Goal: Information Seeking & Learning: Learn about a topic

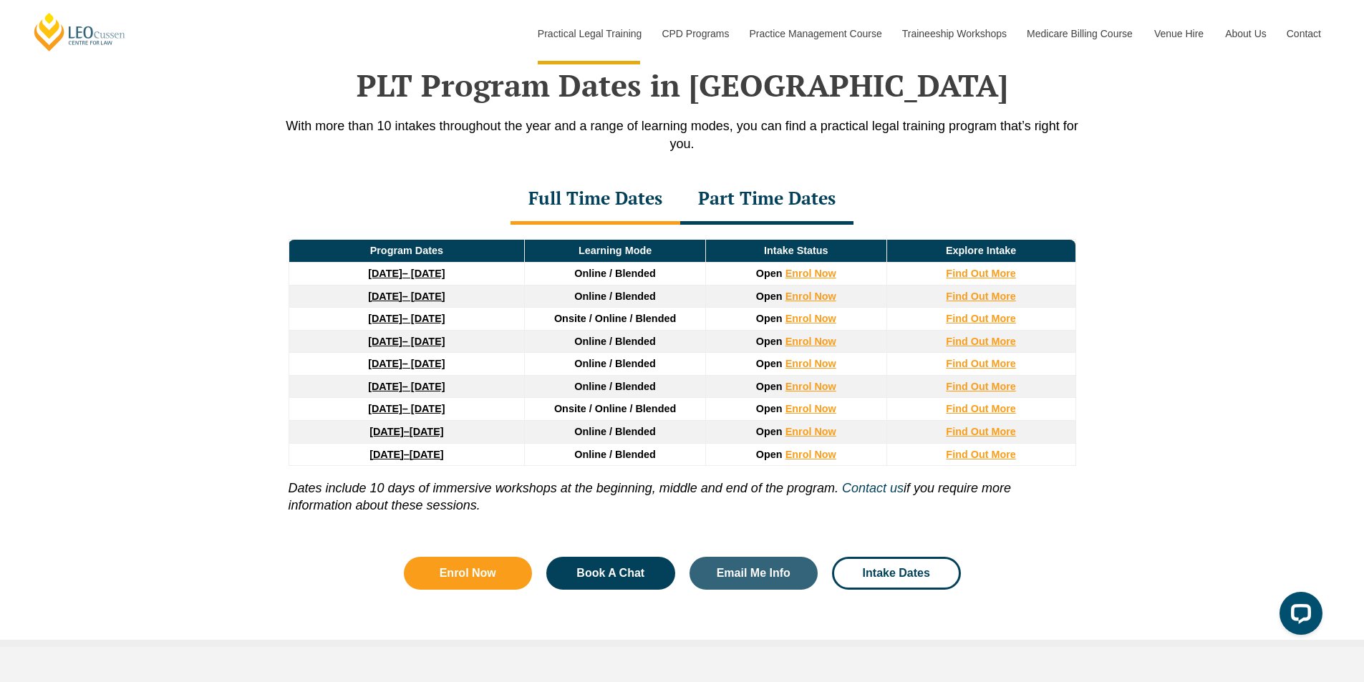
click at [838, 196] on div "Part Time Dates" at bounding box center [766, 200] width 173 height 50
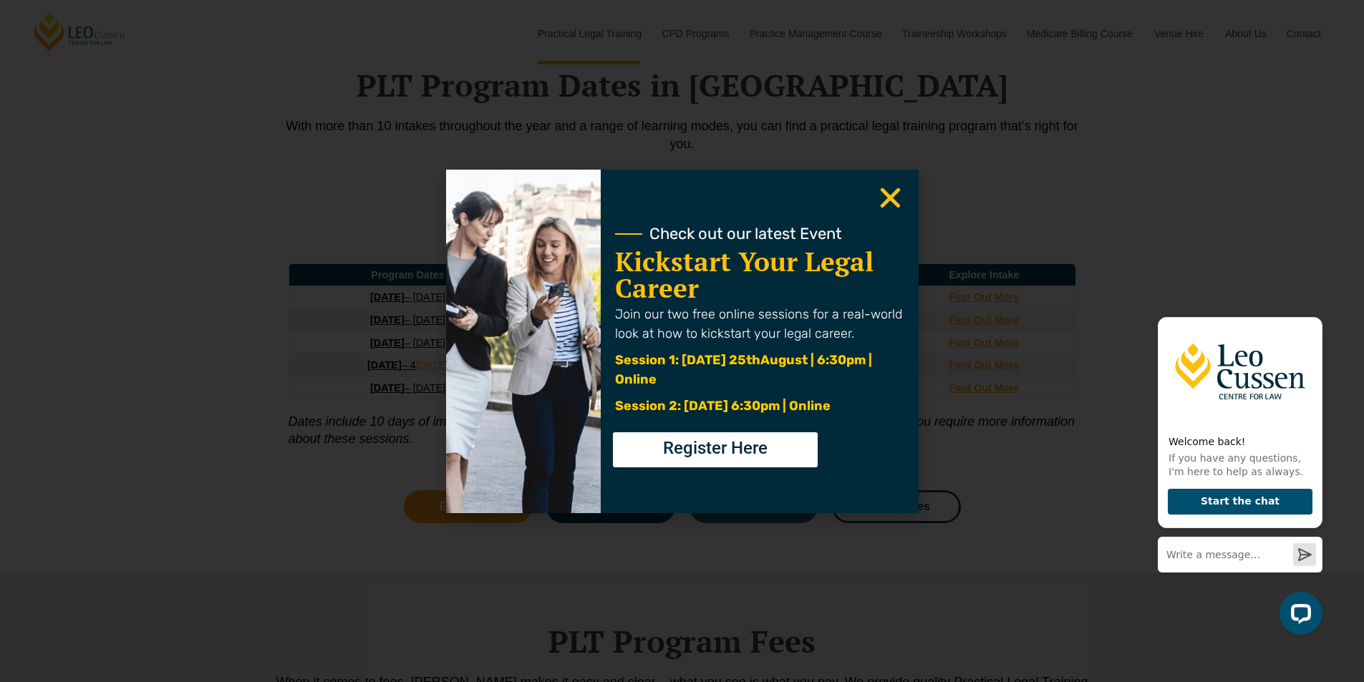
click at [906, 190] on div "Check out our latest Event Kickstart Your Legal Career Join our two free online…" at bounding box center [759, 342] width 317 height 344
click at [886, 194] on use "Close" at bounding box center [890, 198] width 20 height 20
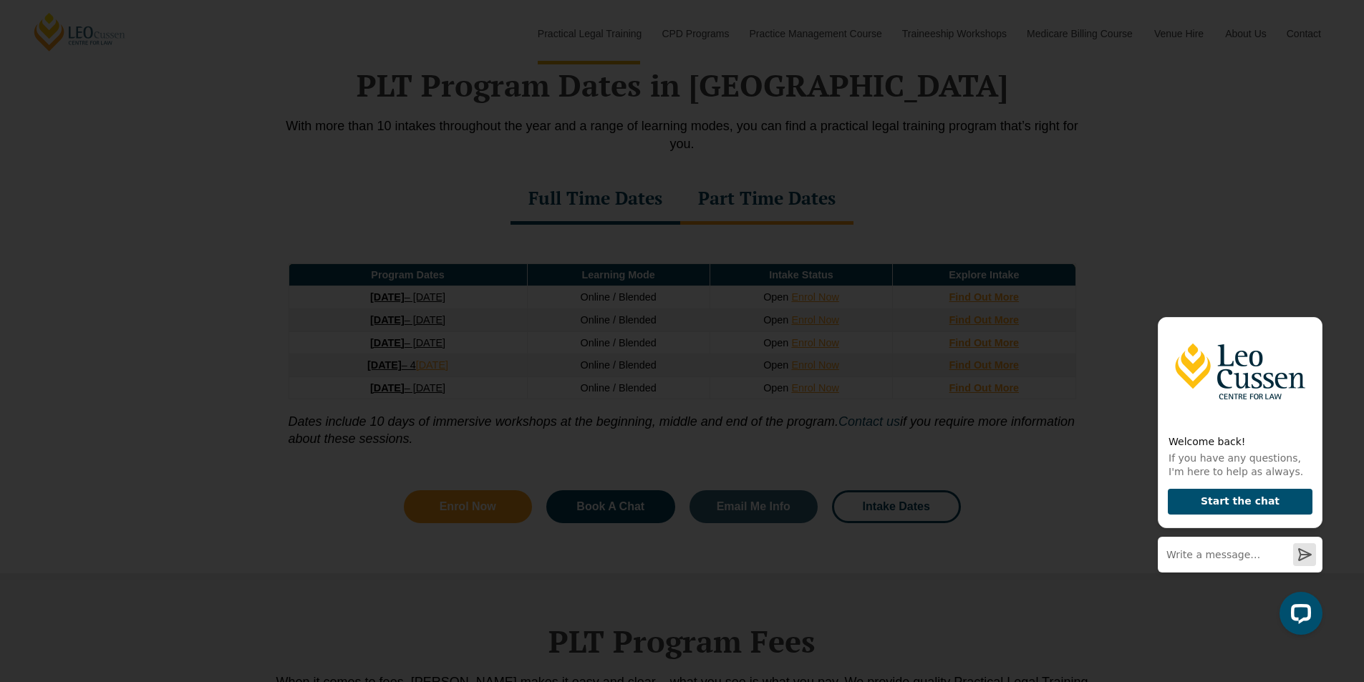
click at [883, 198] on icon "Close" at bounding box center [890, 198] width 28 height 28
click at [1061, 188] on div "Check out our latest Event Kickstart Your Legal Career Join our two free online…" at bounding box center [682, 341] width 1364 height 682
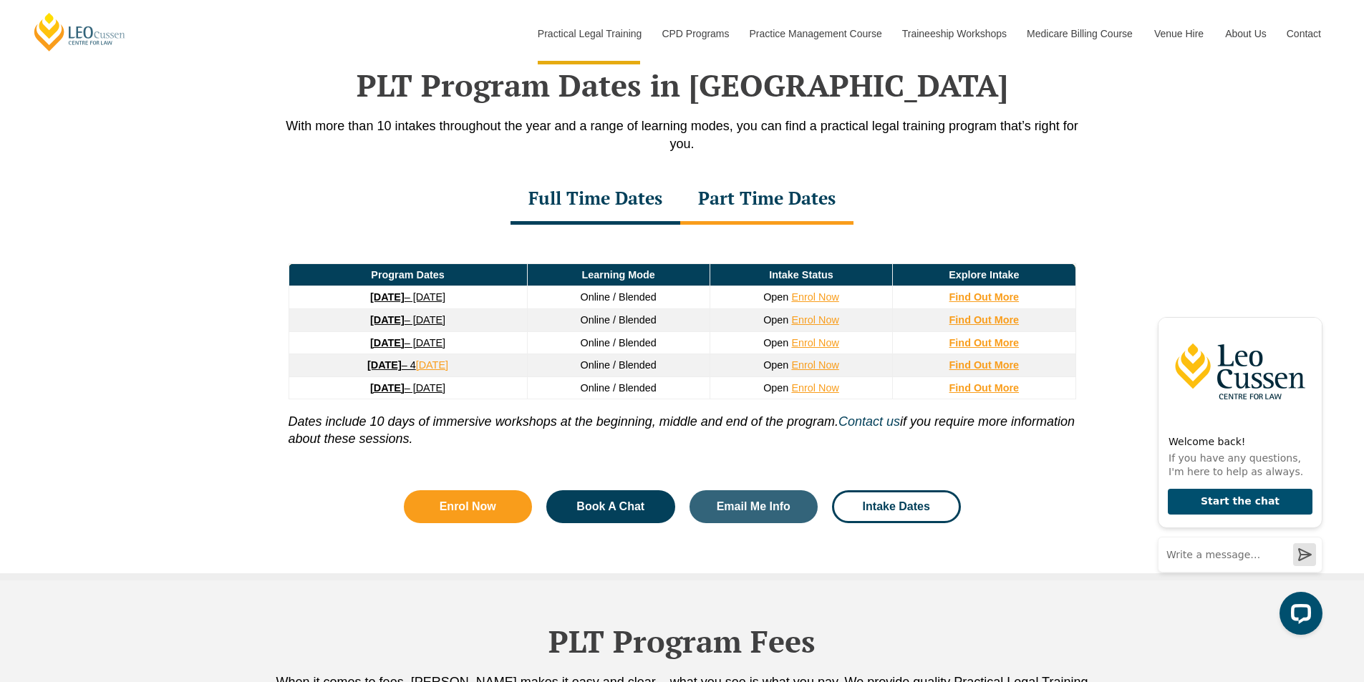
click at [619, 200] on div "Full Time Dates" at bounding box center [595, 200] width 170 height 50
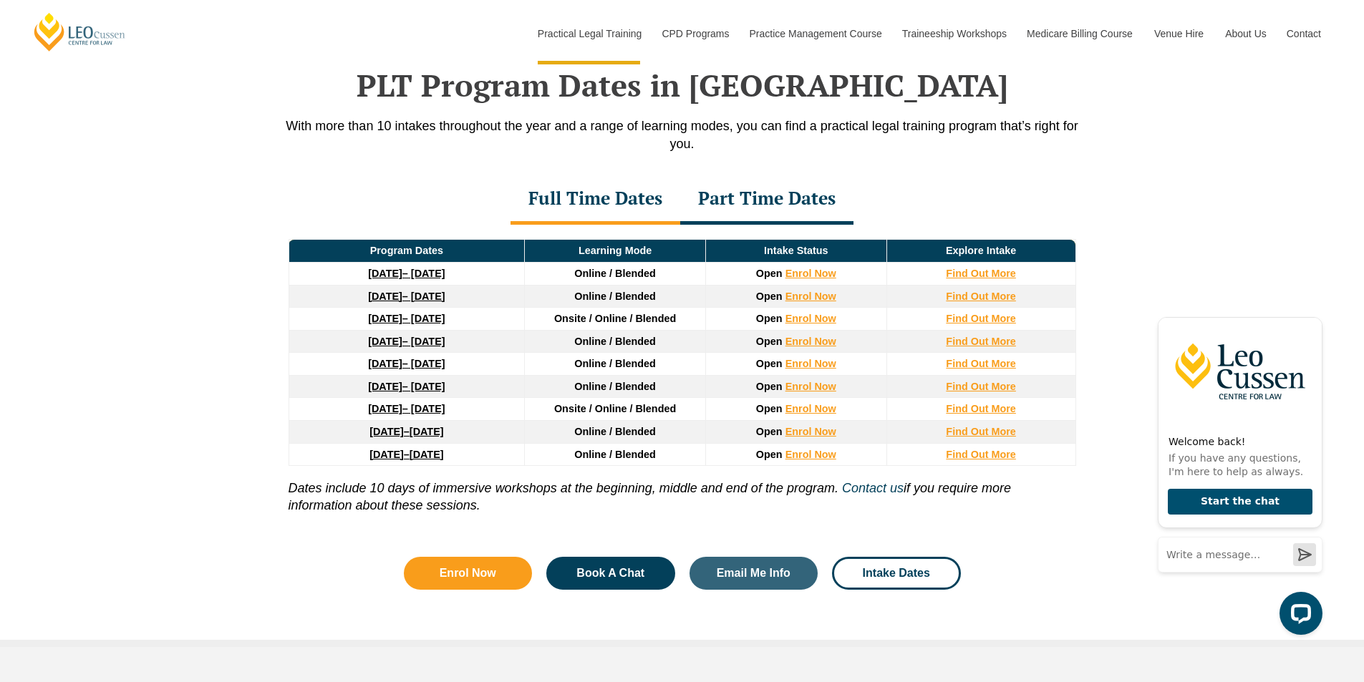
click at [759, 208] on div "Part Time Dates" at bounding box center [766, 200] width 173 height 50
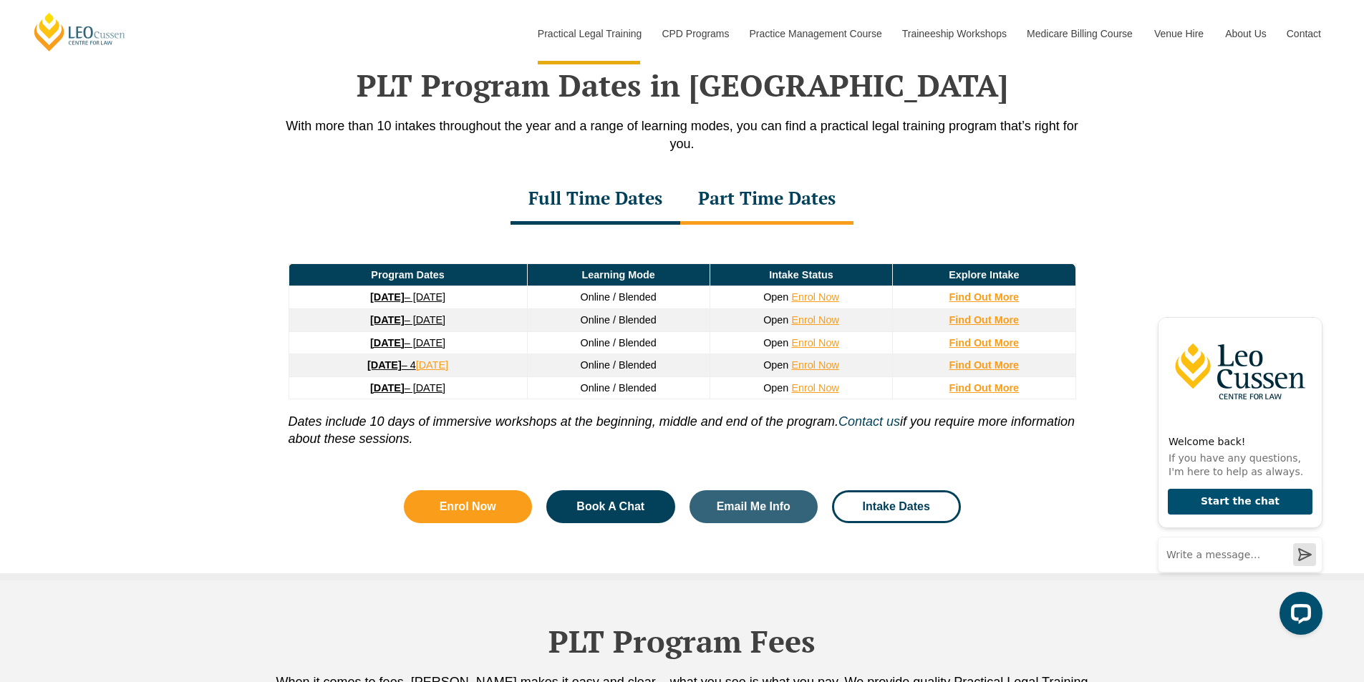
click at [677, 203] on div "Full Time Dates" at bounding box center [595, 200] width 170 height 50
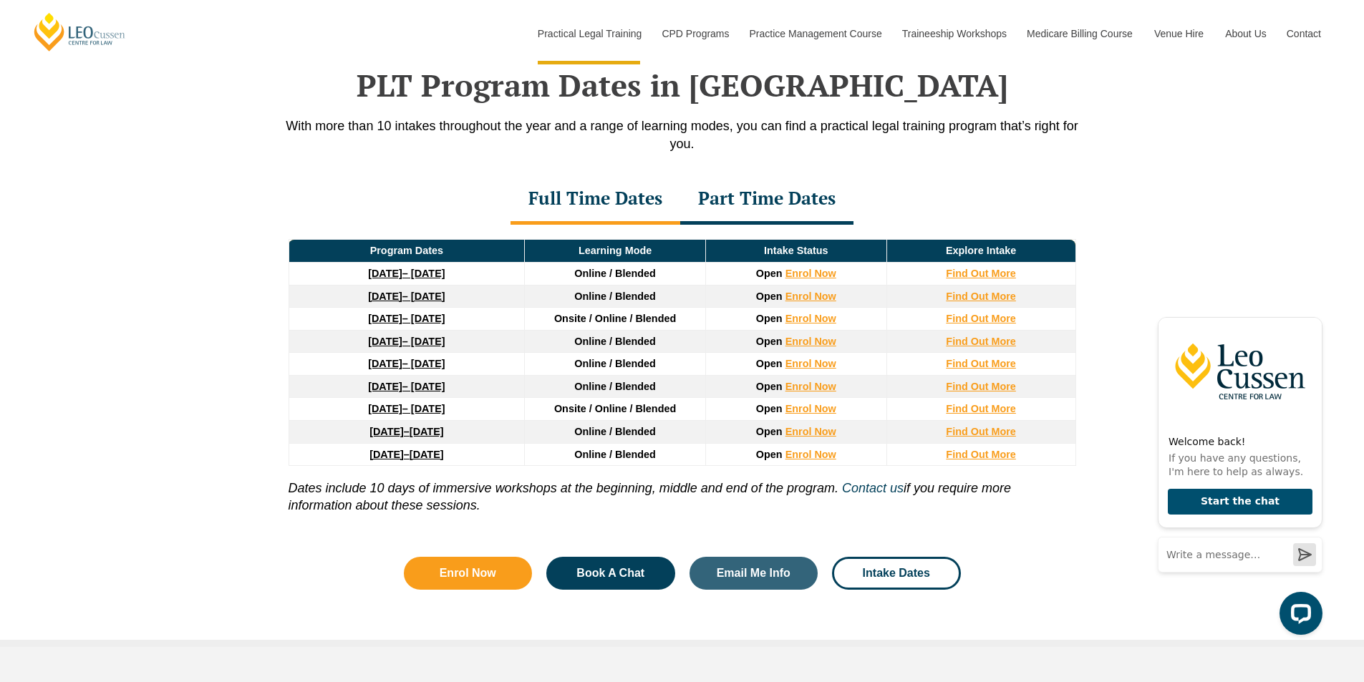
click at [798, 209] on div "Part Time Dates" at bounding box center [766, 200] width 173 height 50
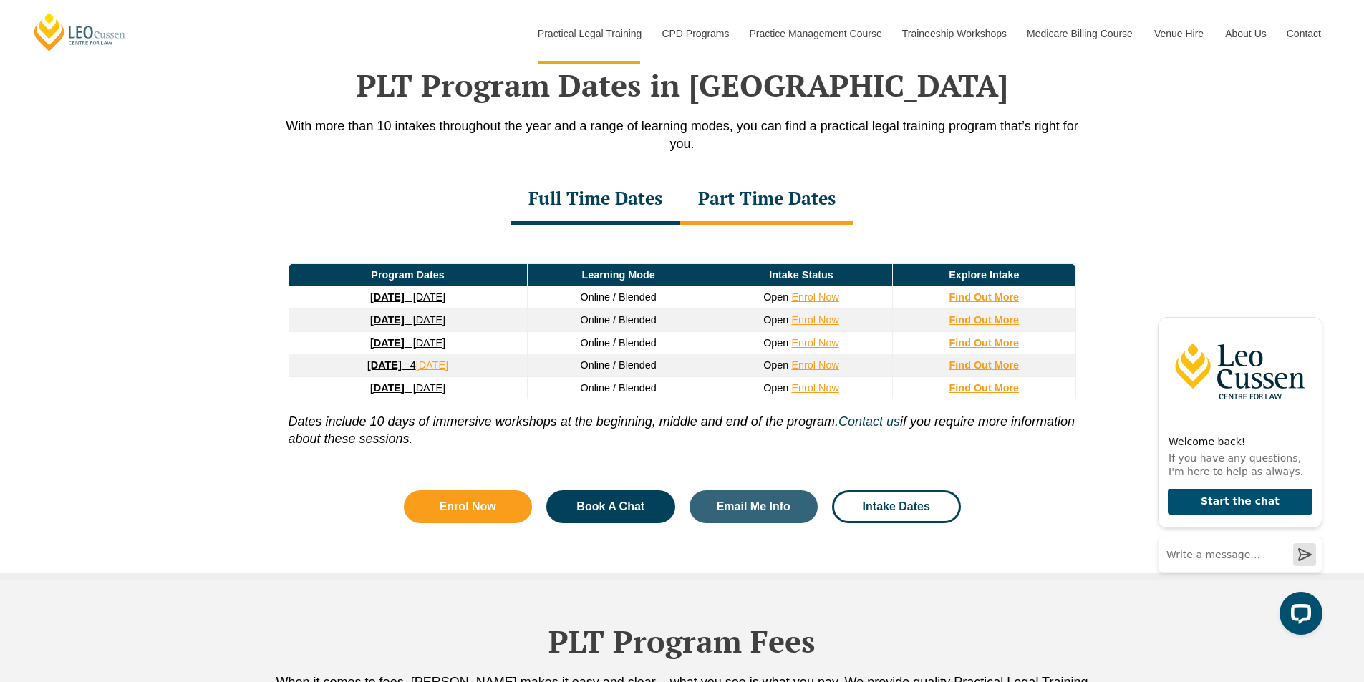
click at [898, 177] on div "PLT Program Dates in Victoria With more than 10 intakes throughout the year and…" at bounding box center [682, 285] width 816 height 578
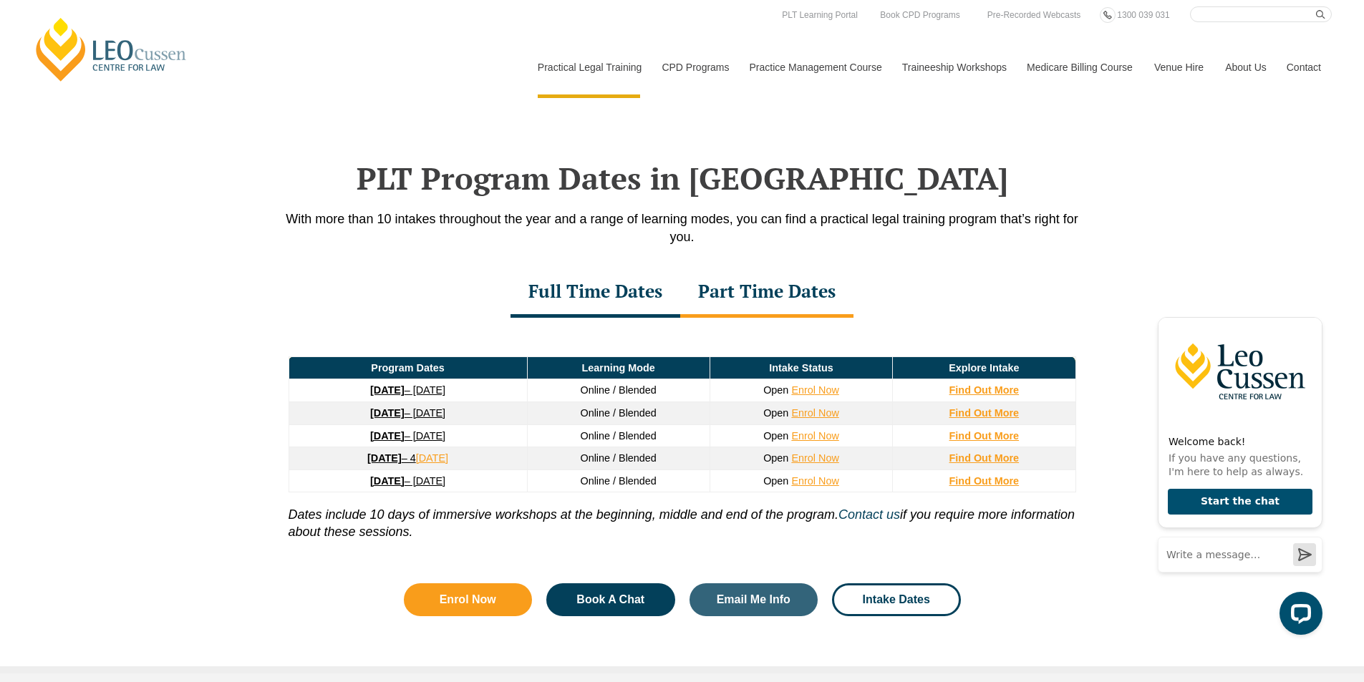
scroll to position [1654, 0]
